Goal: Register for event/course

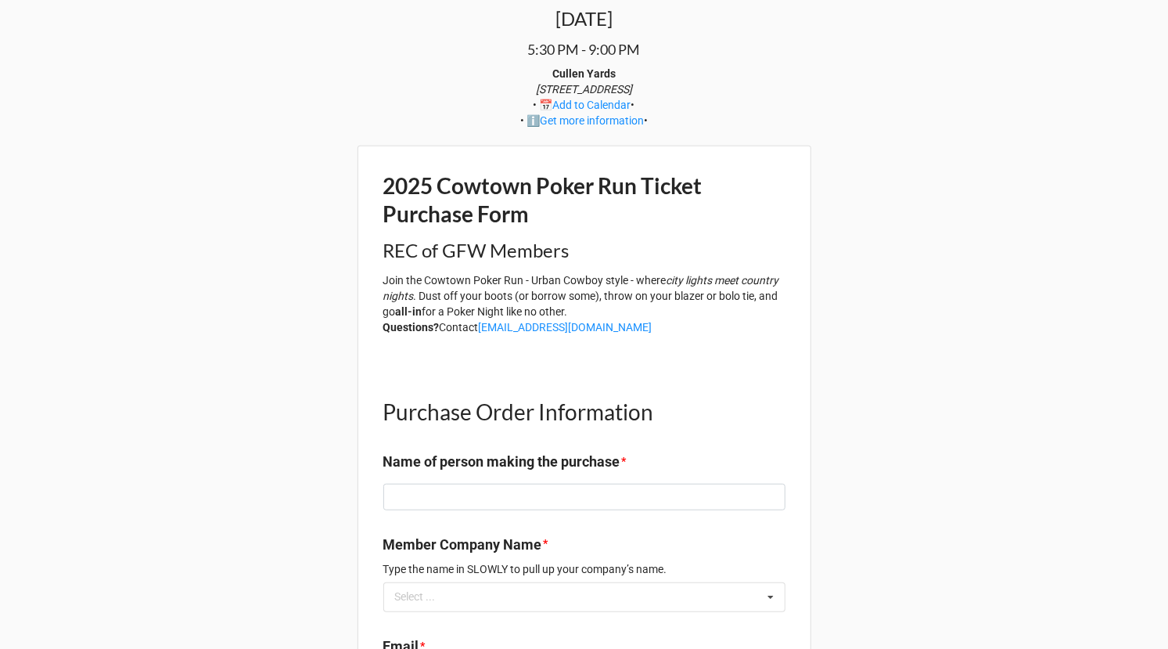
scroll to position [450, 0]
click at [466, 491] on input at bounding box center [584, 496] width 402 height 27
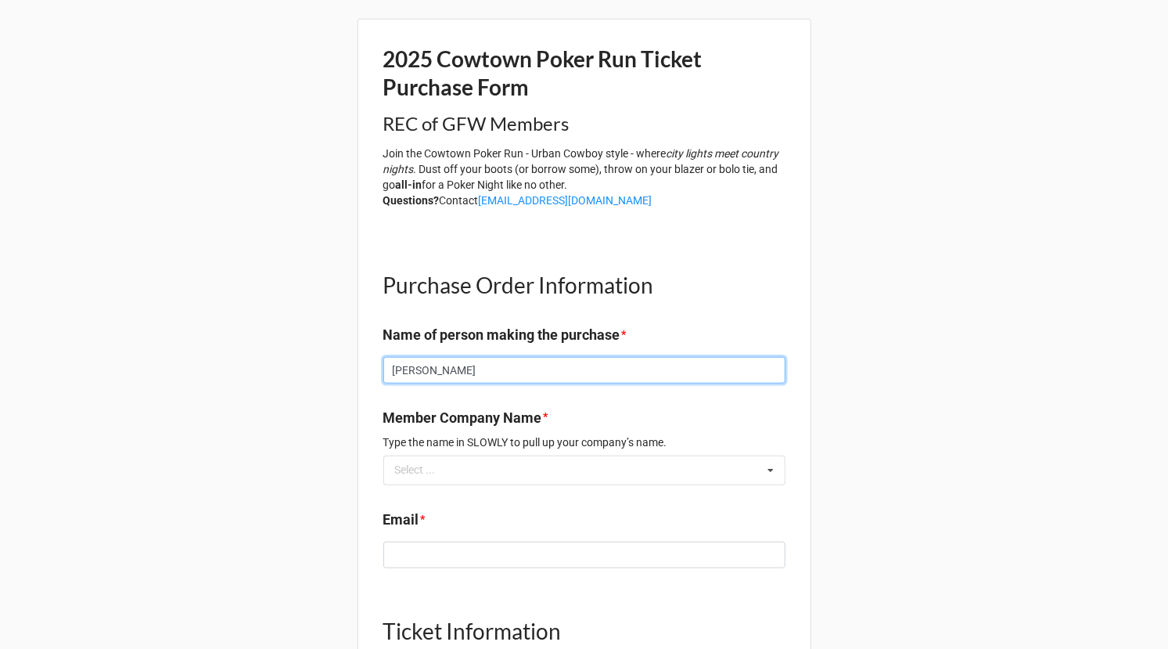
scroll to position [620, 0]
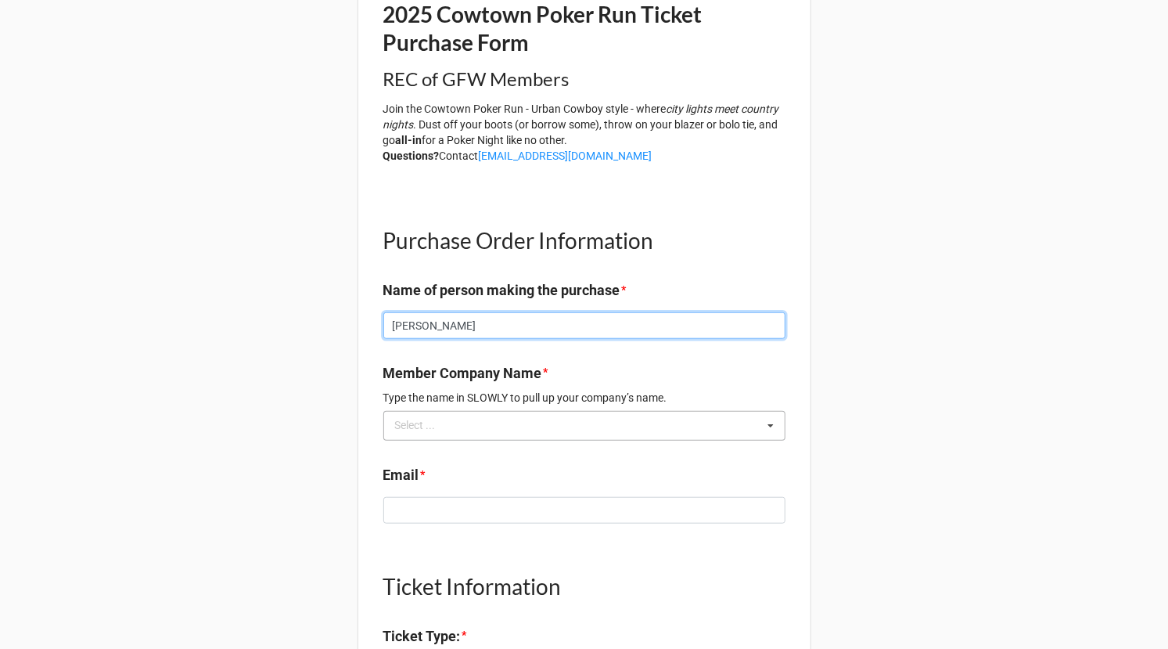
type input "[PERSON_NAME]"
click at [502, 426] on div "Select ... No results found." at bounding box center [584, 426] width 402 height 30
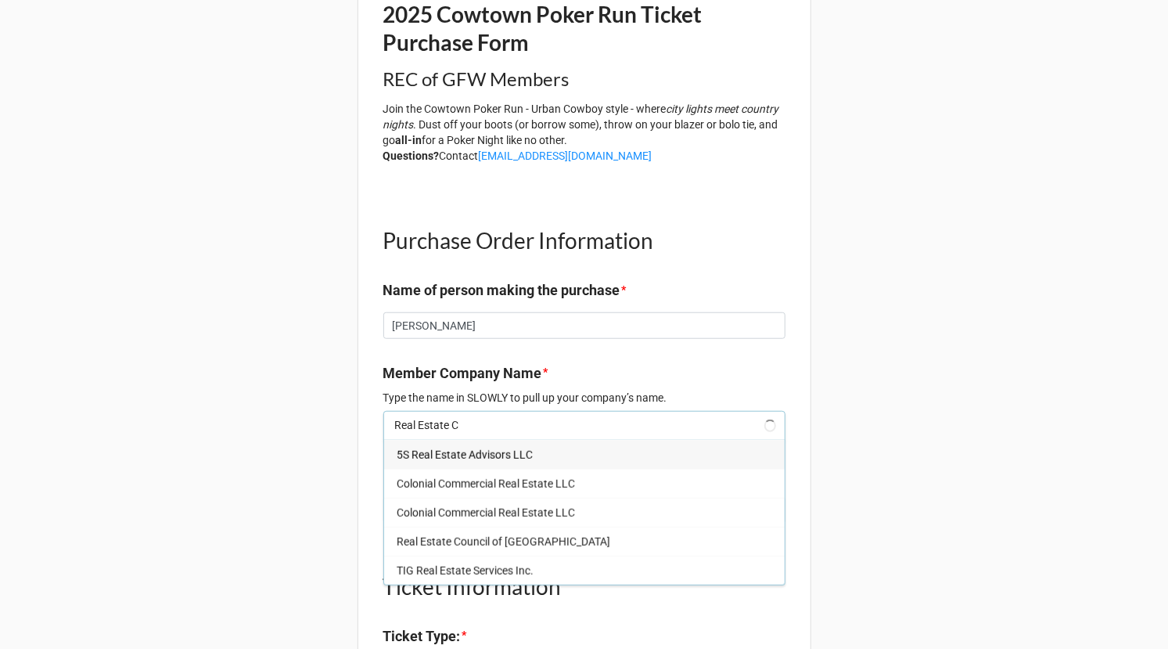
type input "Real Estate Co"
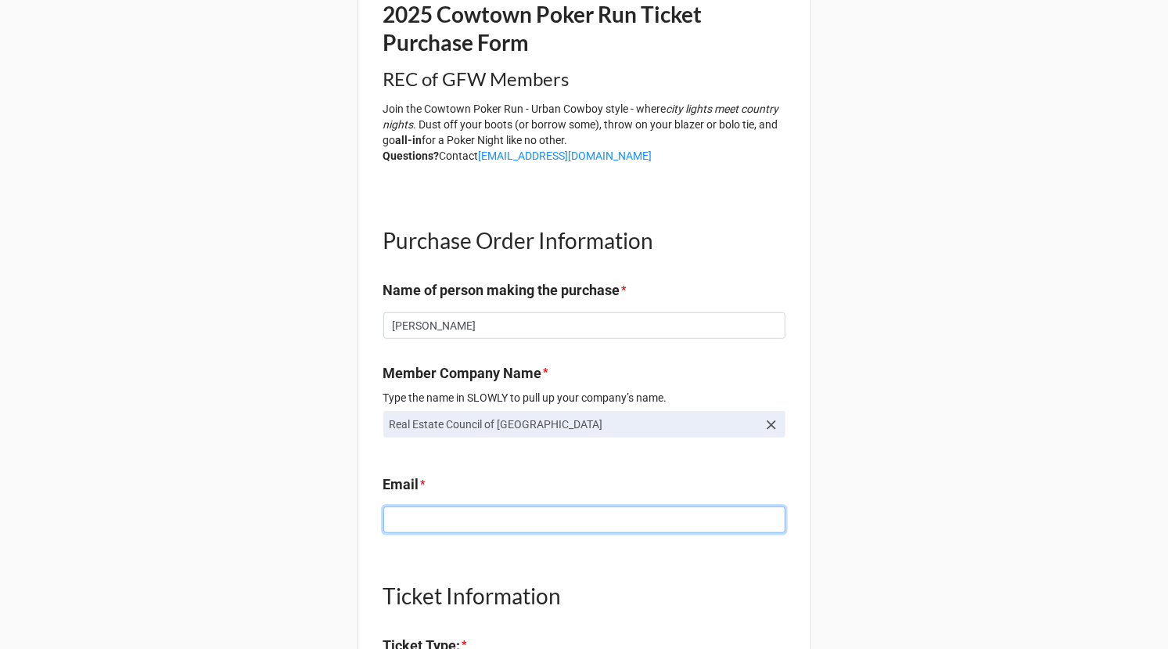
click at [508, 520] on input at bounding box center [584, 519] width 402 height 27
type input "[PERSON_NAME][EMAIL_ADDRESS][DOMAIN_NAME]"
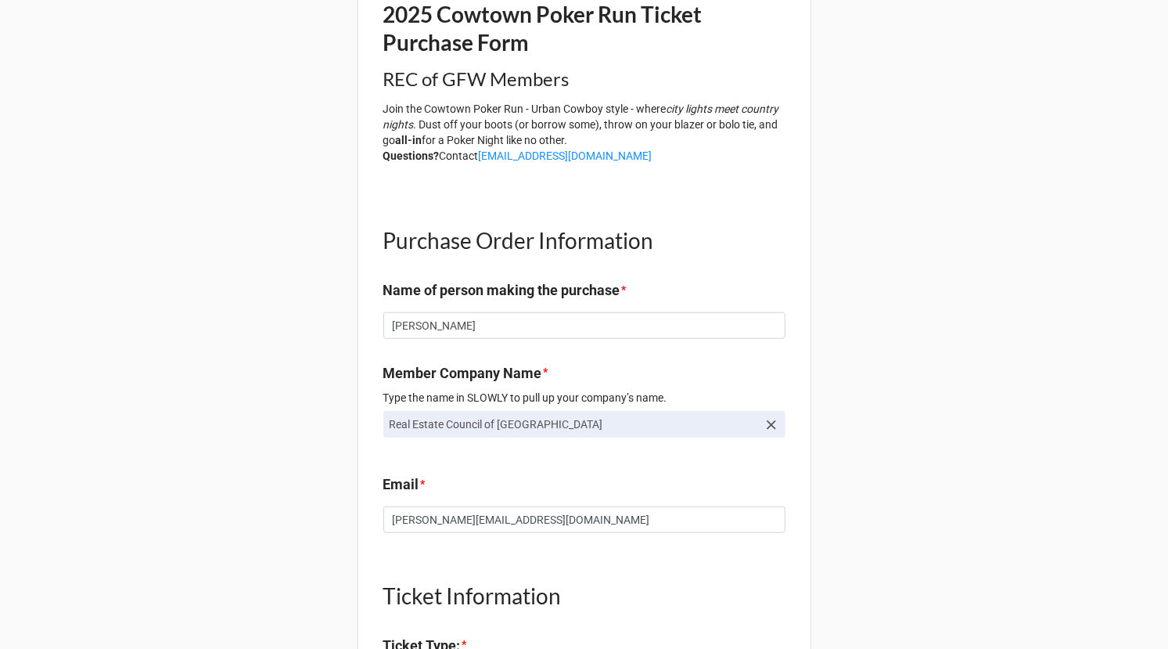
click at [253, 499] on div "2025 Cowtown Poker Run [DATE] 5:30 PM - 9:00 PM [GEOGRAPHIC_DATA] [STREET_ADDRE…" at bounding box center [584, 310] width 1168 height 1861
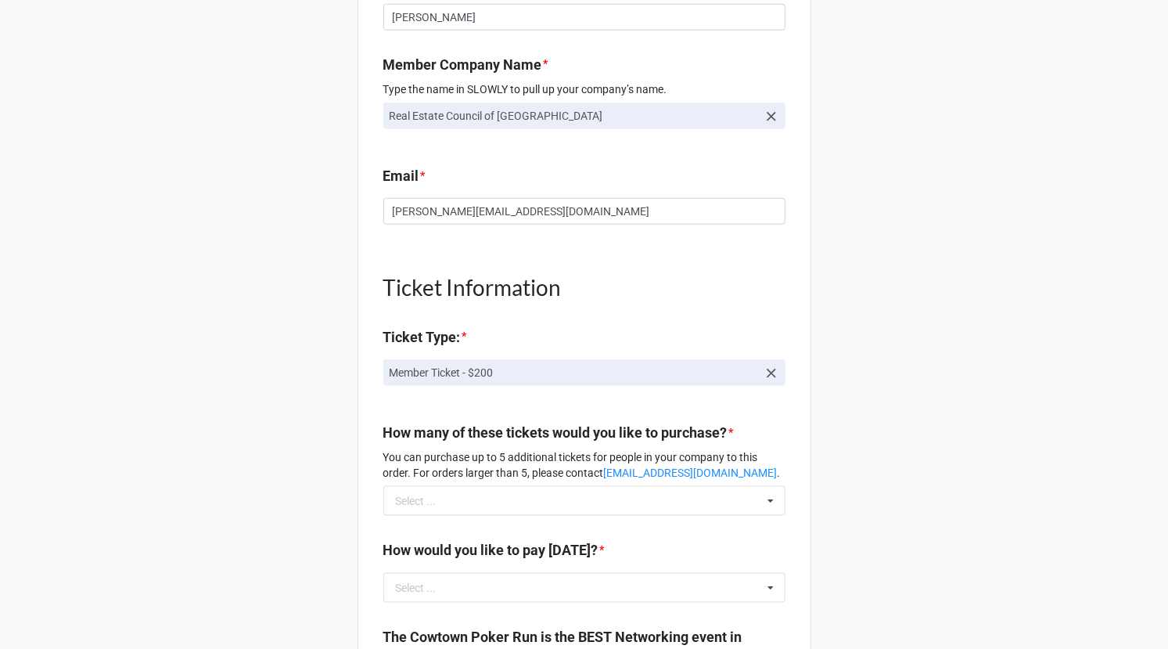
scroll to position [931, 0]
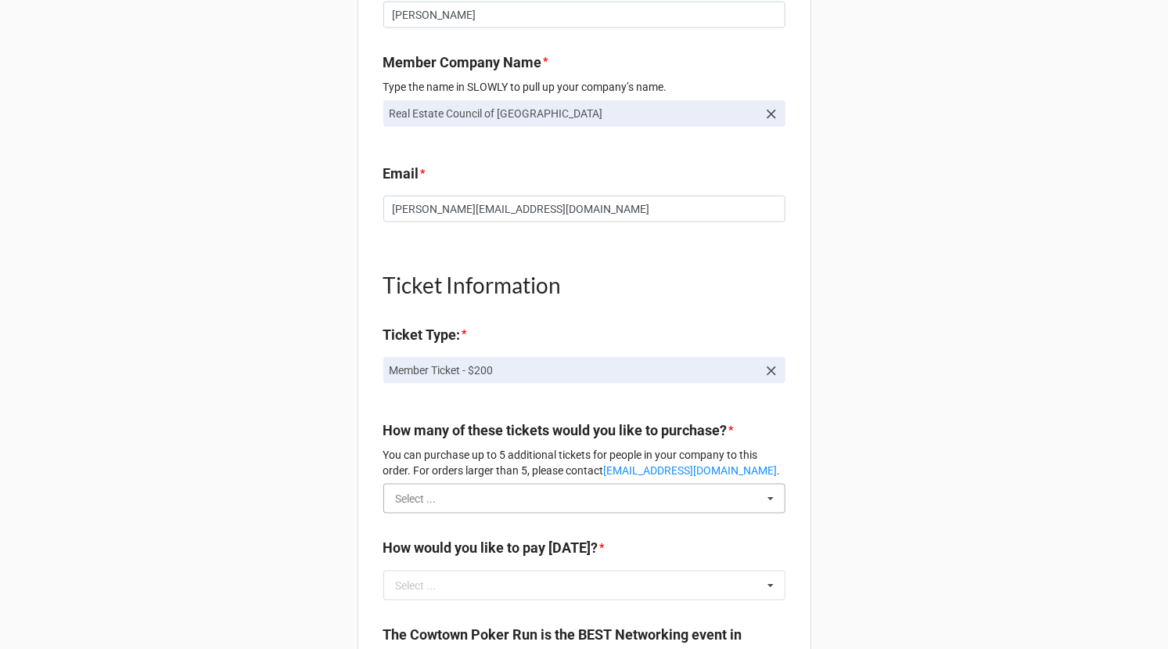
click at [448, 495] on input "text" at bounding box center [585, 498] width 401 height 28
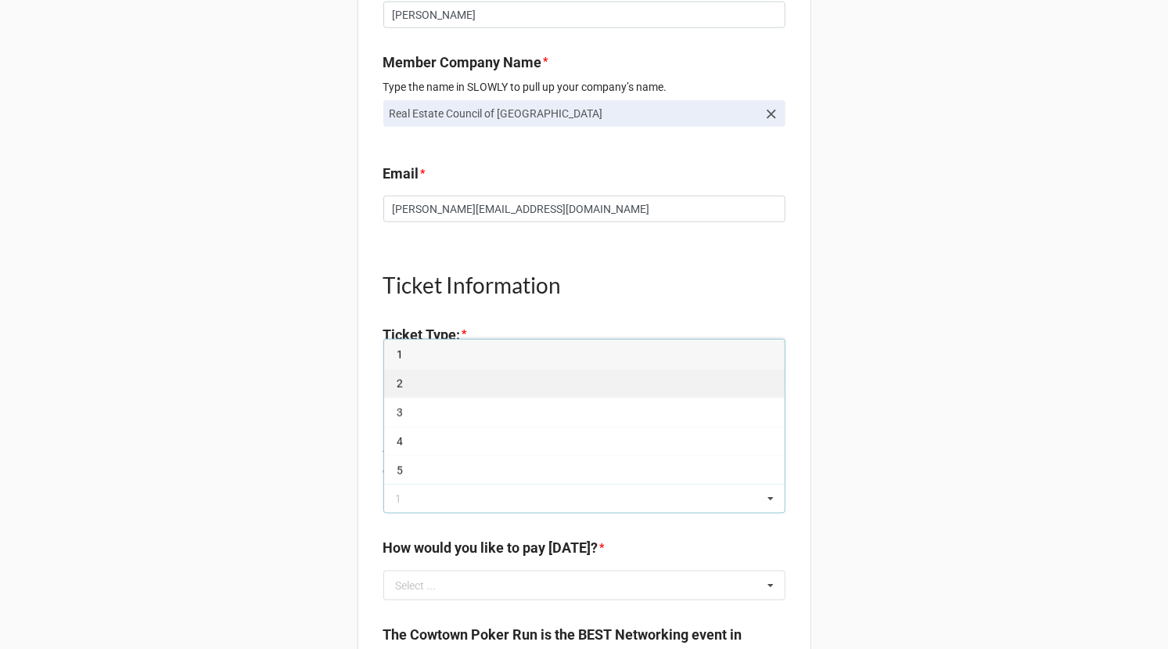
click at [441, 384] on div "2" at bounding box center [584, 383] width 401 height 29
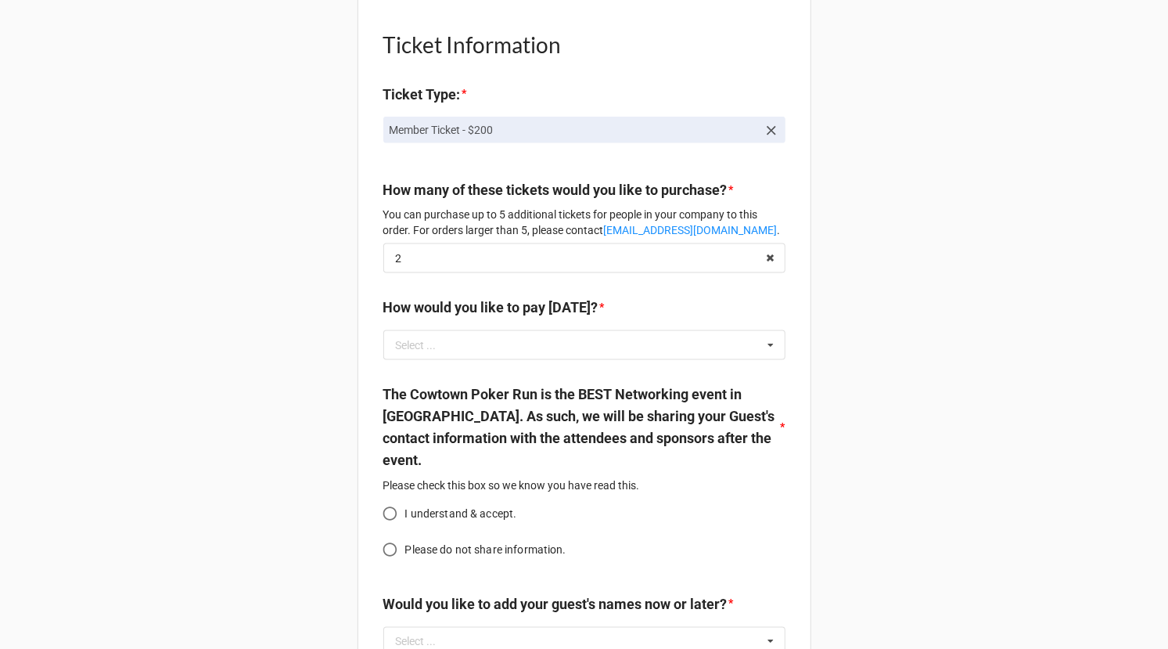
scroll to position [1217, 0]
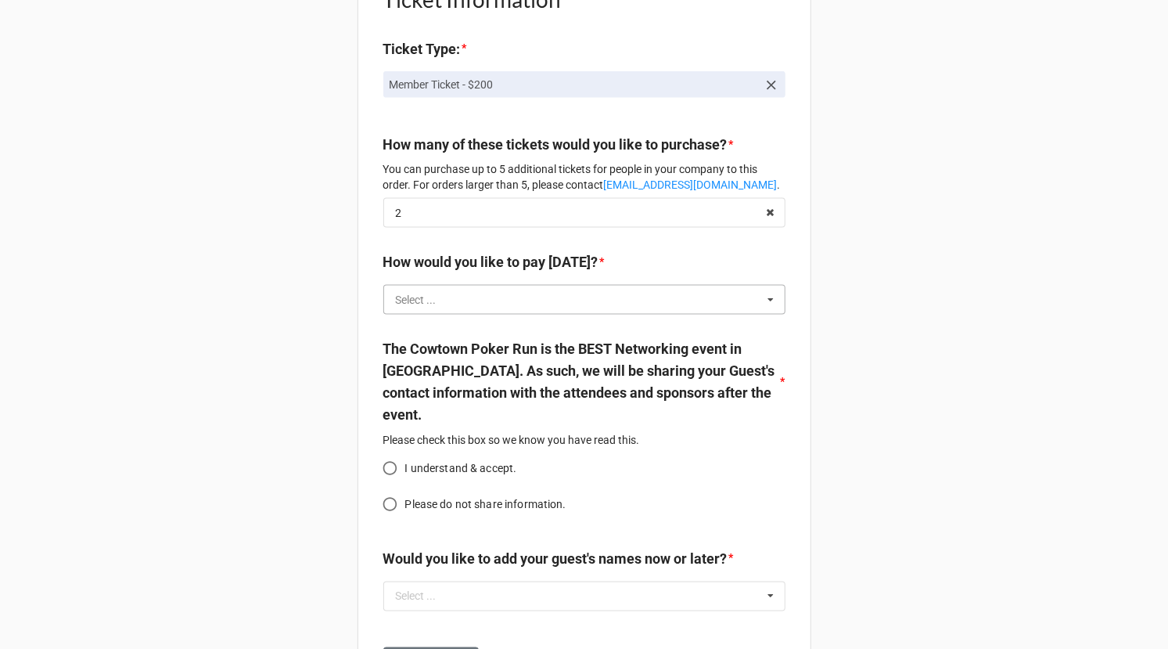
click at [459, 305] on input "text" at bounding box center [585, 300] width 401 height 28
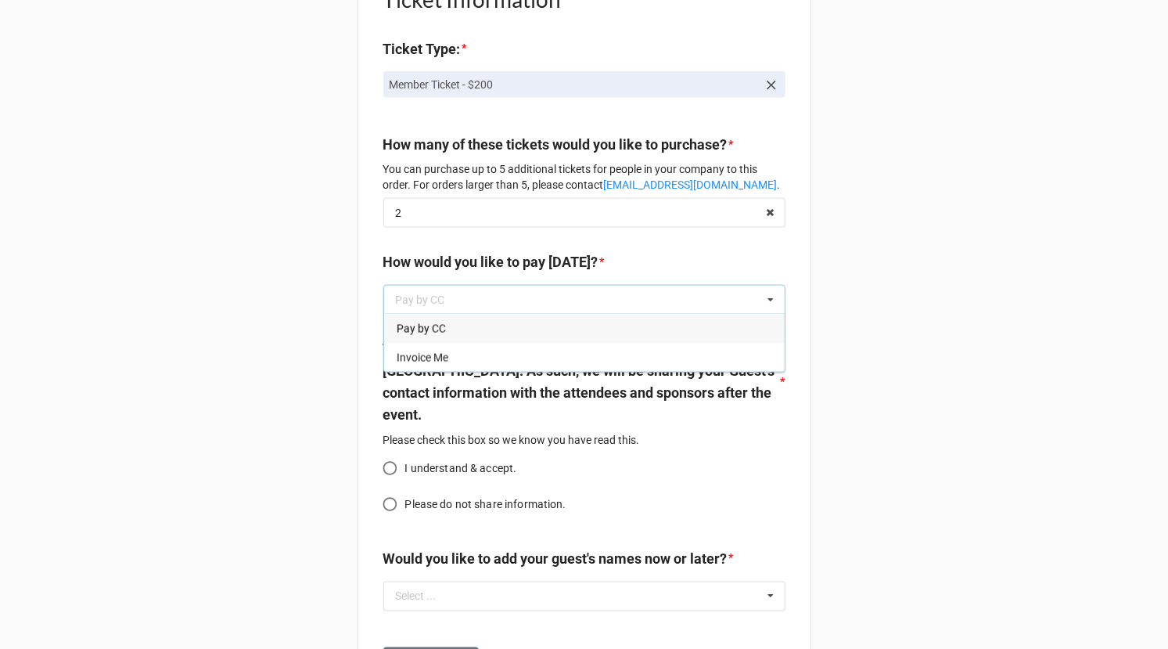
click at [453, 324] on div "Pay by CC" at bounding box center [584, 328] width 401 height 29
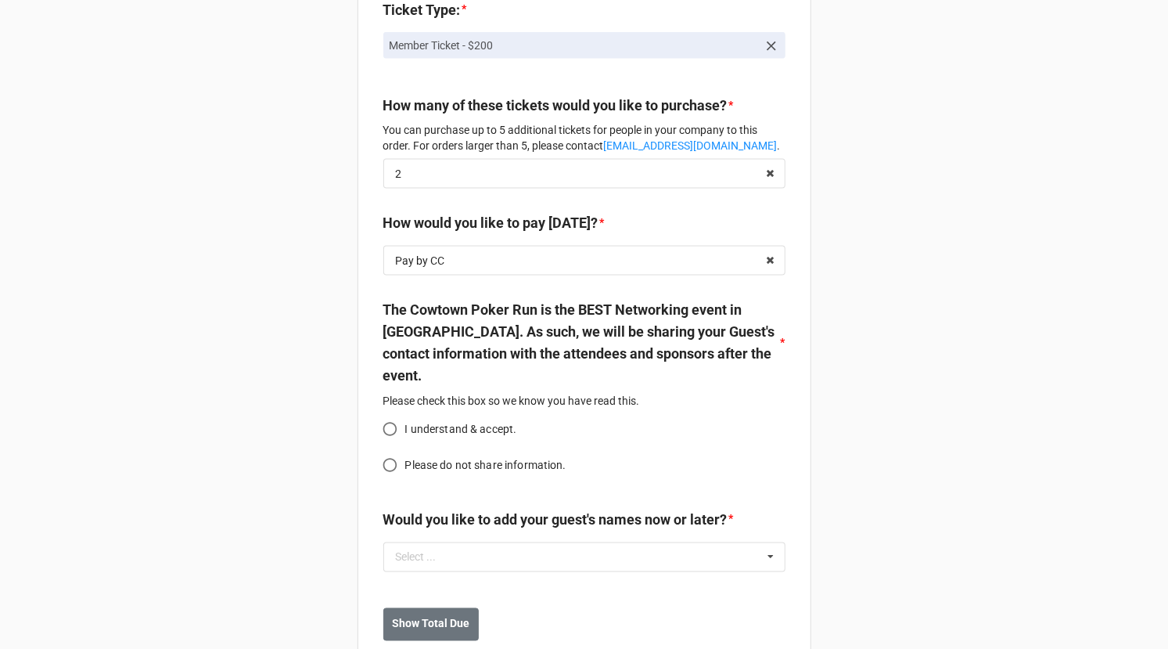
scroll to position [1257, 0]
click at [389, 422] on input "I understand & accept." at bounding box center [390, 428] width 31 height 31
radio input "true"
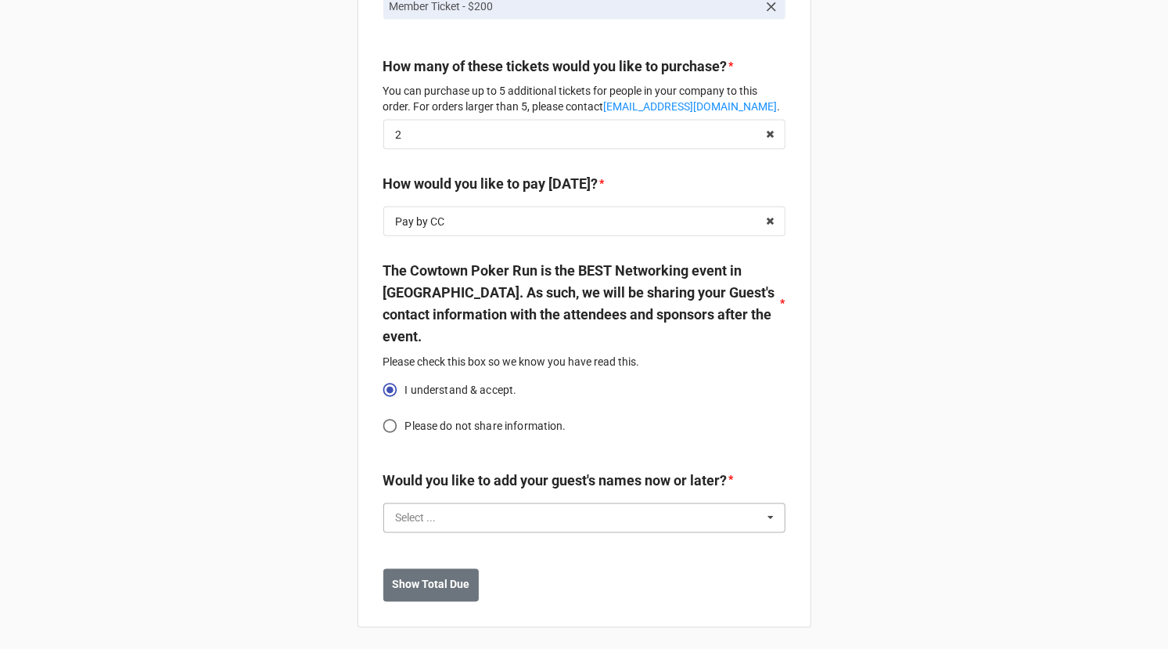
click at [461, 517] on input "text" at bounding box center [585, 518] width 401 height 28
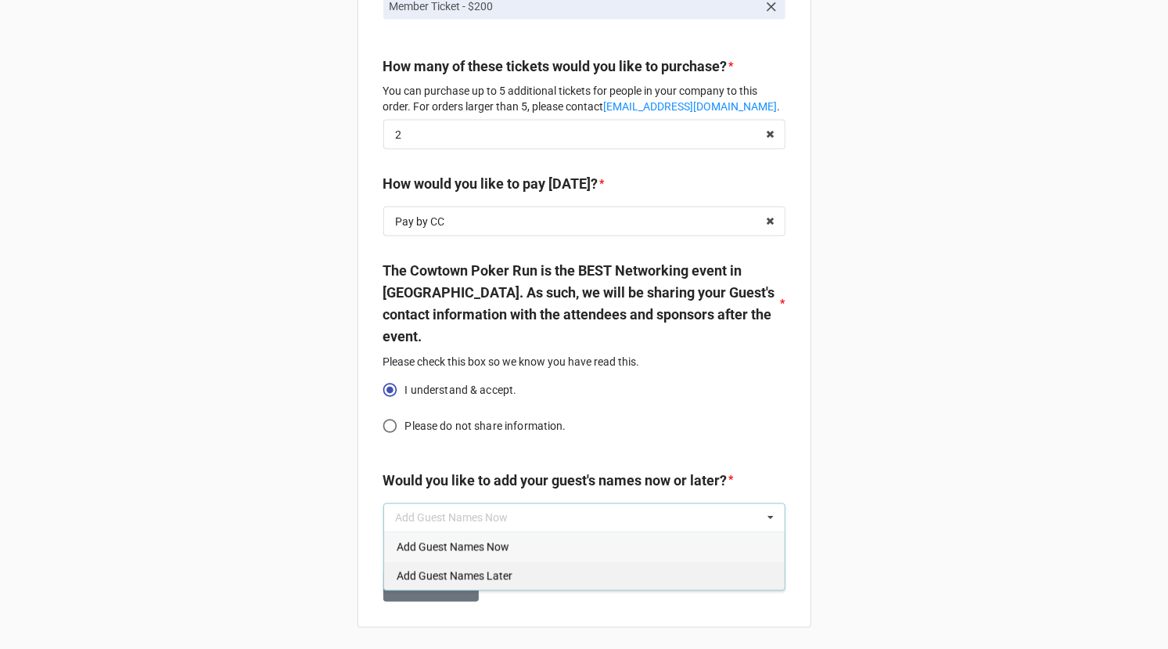
click at [463, 575] on span "Add Guest Names Later" at bounding box center [455, 576] width 116 height 13
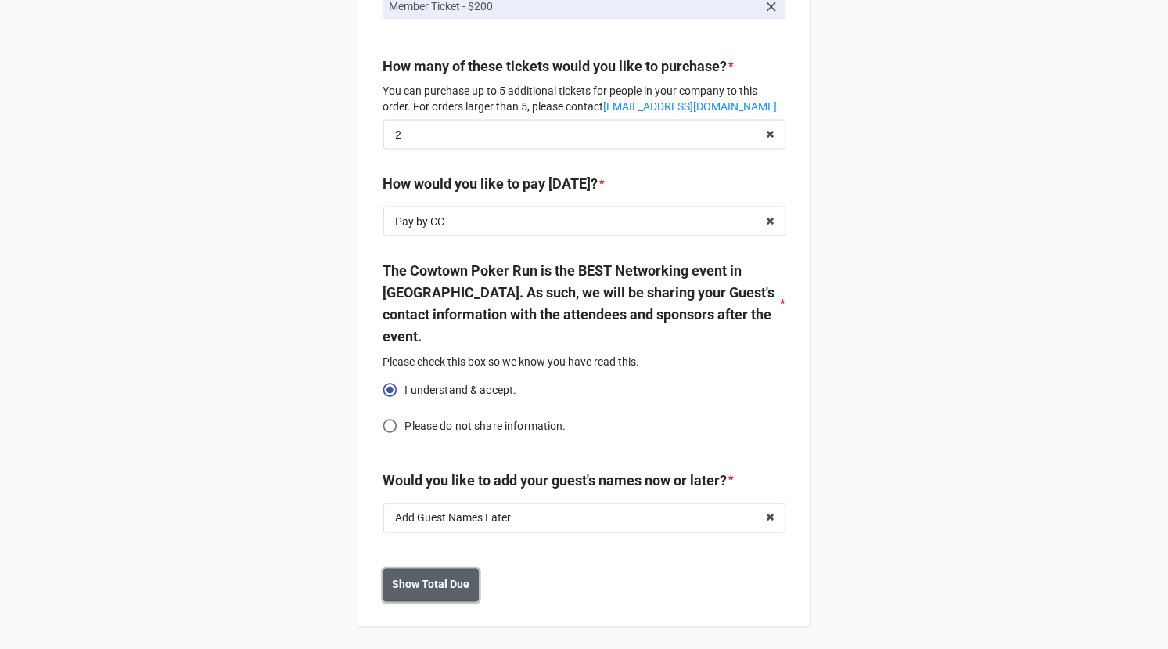
click at [449, 583] on b "Show Total Due" at bounding box center [430, 585] width 77 height 16
click at [621, 509] on input "text" at bounding box center [585, 518] width 401 height 28
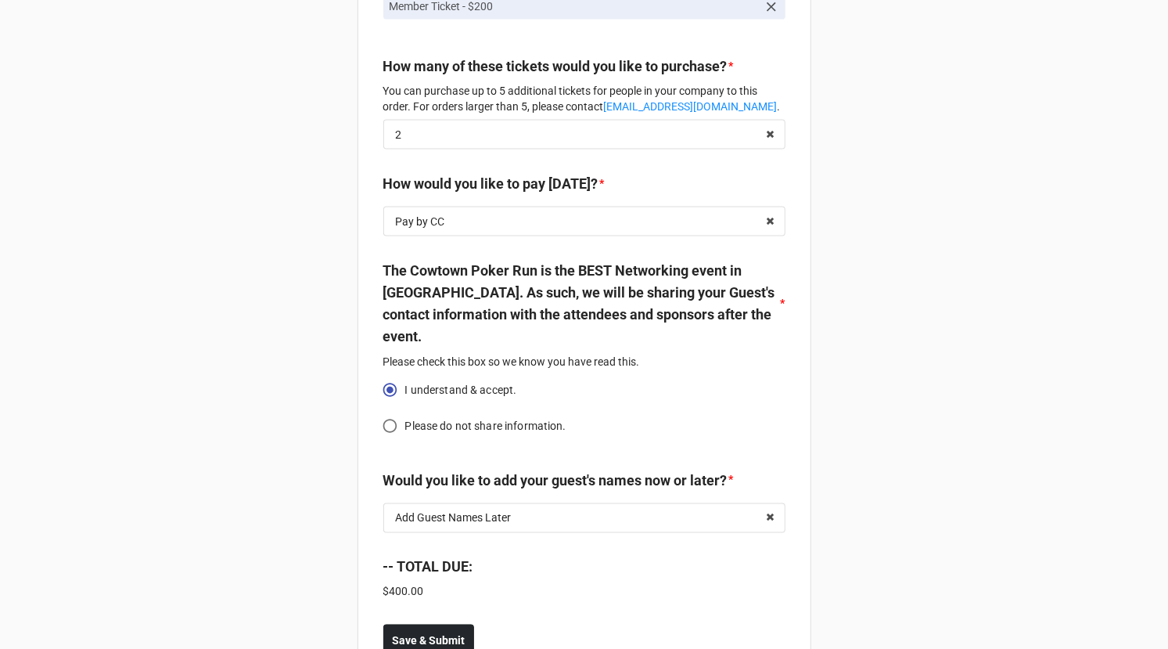
scroll to position [1351, 0]
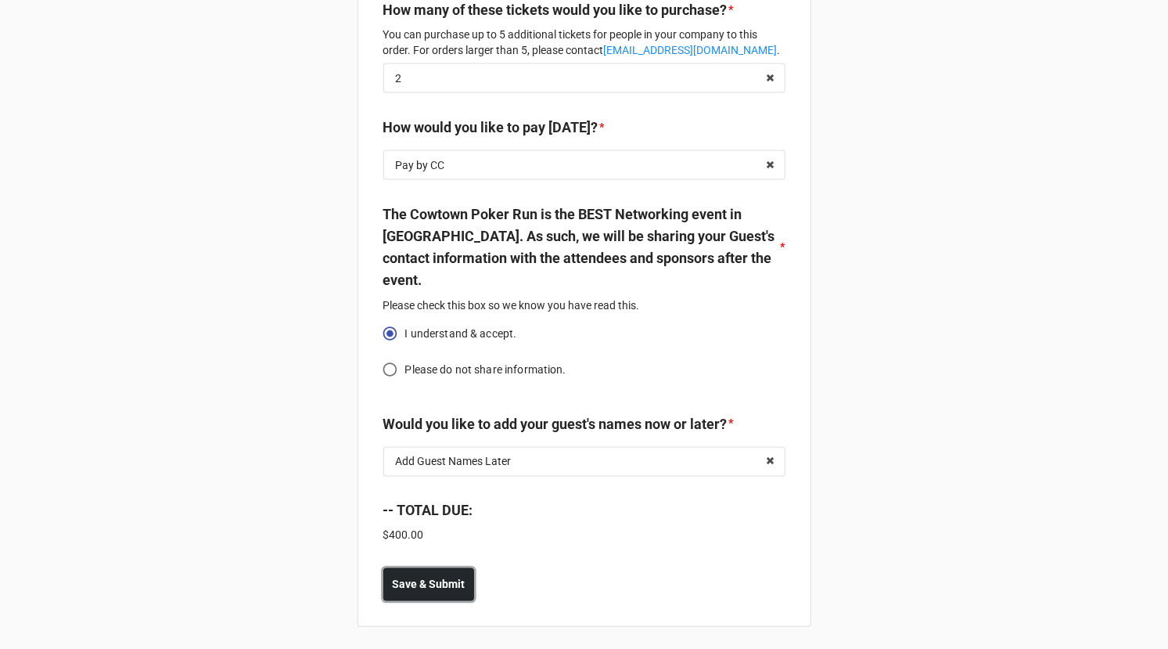
click at [419, 577] on b "Save & Submit" at bounding box center [428, 585] width 73 height 16
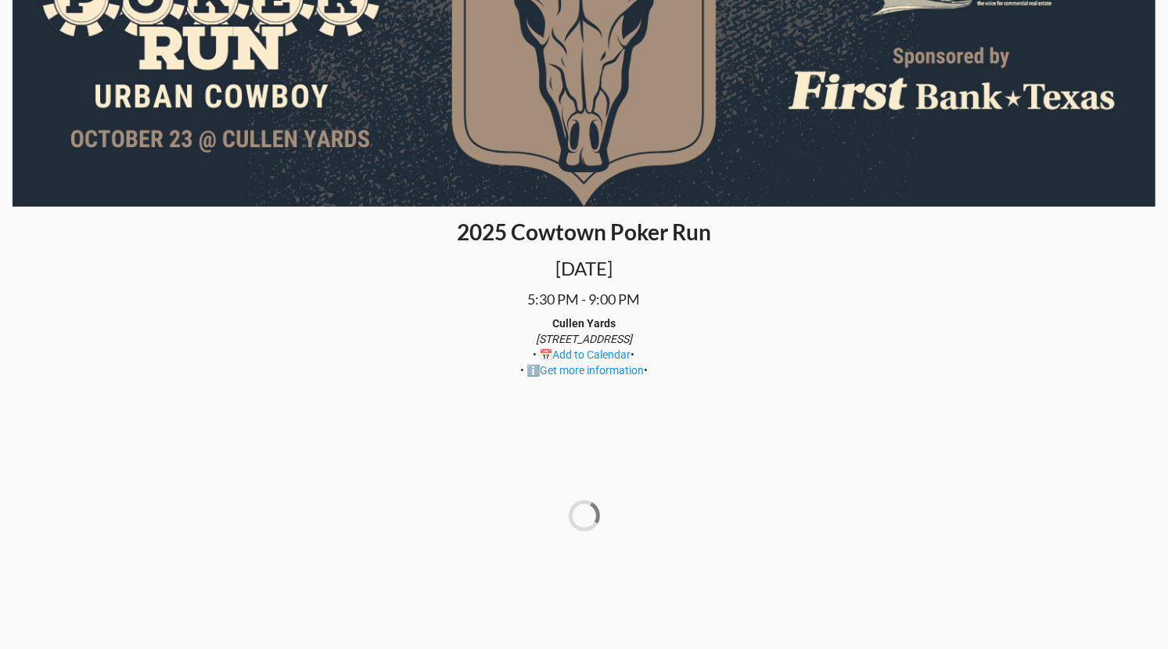
scroll to position [196, 0]
